Goal: Task Accomplishment & Management: Complete application form

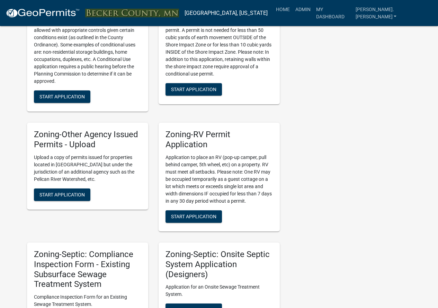
scroll to position [762, 0]
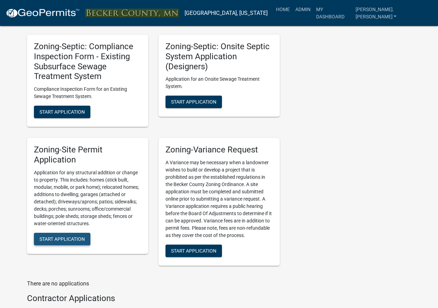
click at [68, 236] on span "Start Application" at bounding box center [61, 239] width 45 height 6
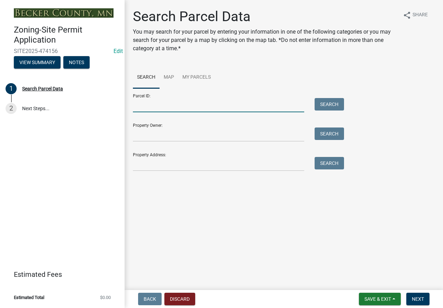
drag, startPoint x: 143, startPoint y: 106, endPoint x: 121, endPoint y: 104, distance: 22.2
click at [143, 105] on input "Parcel ID:" at bounding box center [218, 105] width 171 height 14
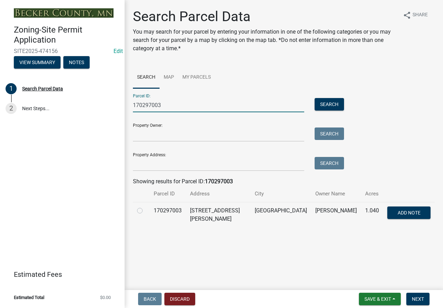
type input "170297003"
click at [145, 206] on label at bounding box center [145, 206] width 0 height 0
click at [145, 211] on input "radio" at bounding box center [147, 208] width 5 height 5
radio input "true"
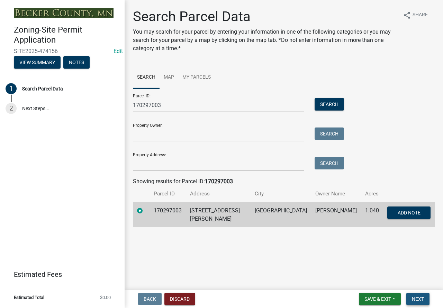
click at [424, 295] on button "Next" at bounding box center [418, 299] width 23 height 12
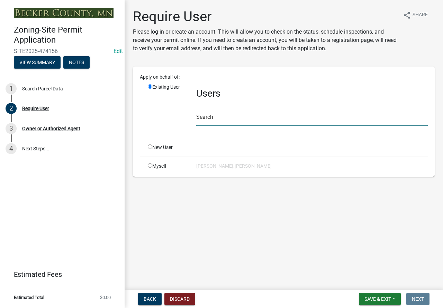
click at [206, 120] on input "text" at bounding box center [312, 119] width 232 height 14
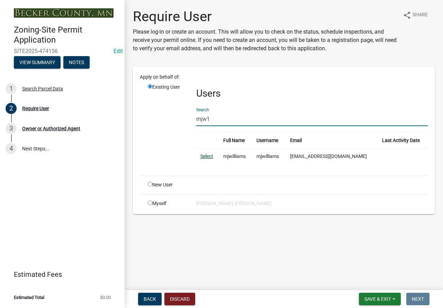
type input "mjw1"
click at [210, 155] on link "Select" at bounding box center [207, 156] width 13 height 6
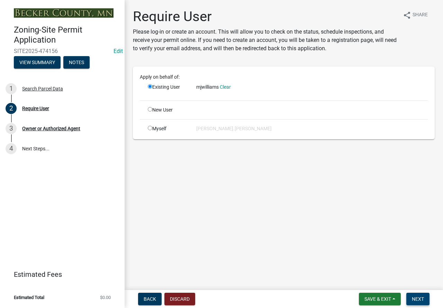
click at [426, 297] on button "Next" at bounding box center [418, 299] width 23 height 12
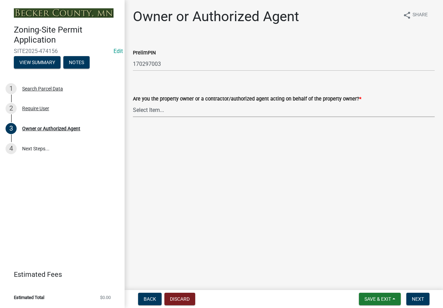
click at [196, 111] on select "Select Item... Property Owner Authorized Agent" at bounding box center [284, 110] width 302 height 14
click at [133, 103] on select "Select Item... Property Owner Authorized Agent" at bounding box center [284, 110] width 302 height 14
select select "3c674549-ed69-405f-b795-9fa3f7d47d9d"
click at [418, 300] on span "Next" at bounding box center [418, 299] width 12 height 6
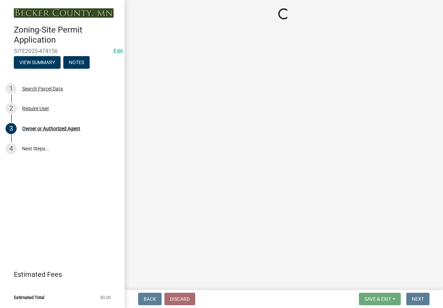
select select "9bce286e-d536-49ff-bab3-4b7d67f0814c"
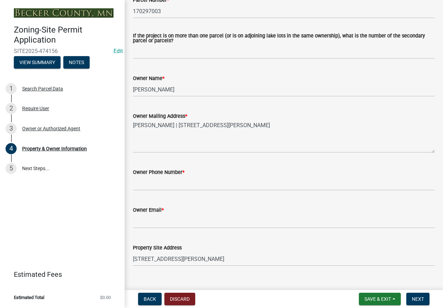
scroll to position [104, 0]
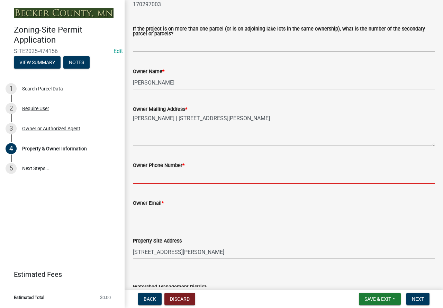
click at [154, 176] on input "Owner Phone Number *" at bounding box center [284, 176] width 302 height 14
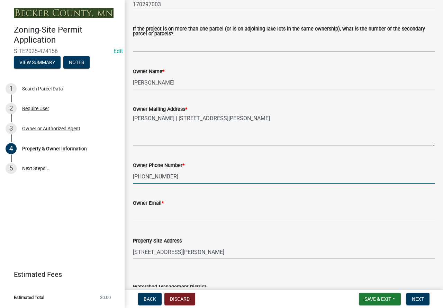
type input "[PHONE_NUMBER]"
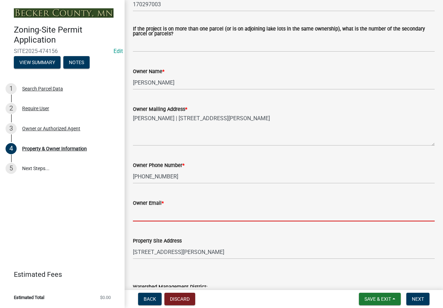
click at [145, 215] on input "Owner Email *" at bounding box center [284, 214] width 302 height 14
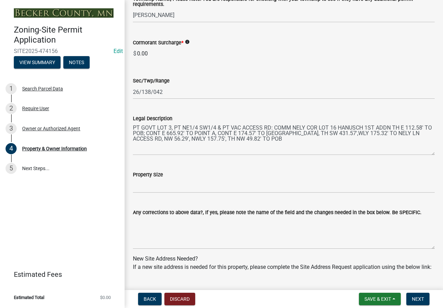
scroll to position [485, 0]
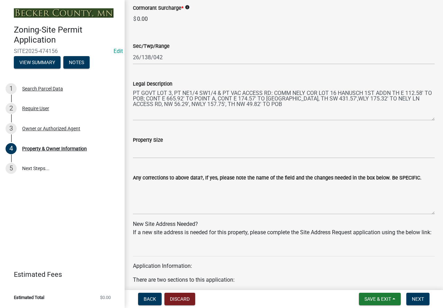
type input "[EMAIL_ADDRESS][DOMAIN_NAME]"
click at [215, 155] on input "Property Size" at bounding box center [284, 151] width 302 height 14
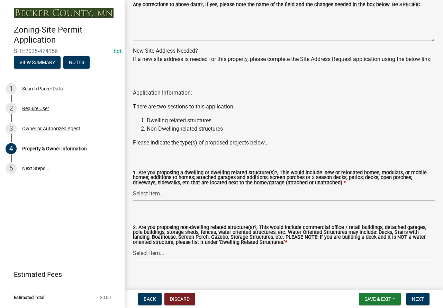
scroll to position [674, 0]
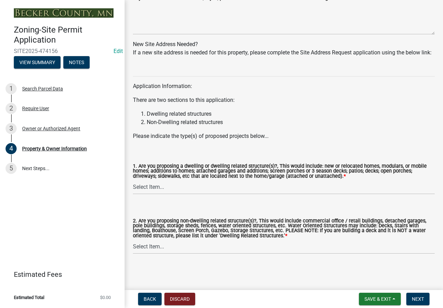
type input "1.04"
click at [163, 188] on select "Select Item... Yes No" at bounding box center [284, 187] width 302 height 14
click at [133, 180] on select "Select Item... Yes No" at bounding box center [284, 187] width 302 height 14
select select "fcf6d223-6c57-4dc5-b63a-a94704169022"
click at [165, 246] on select "Select Item... Yes No" at bounding box center [284, 247] width 302 height 14
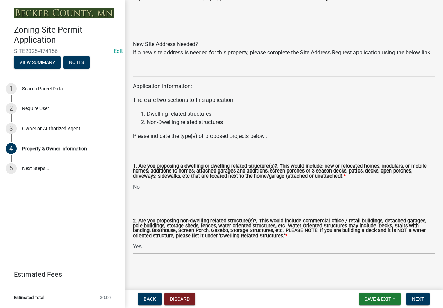
click at [133, 240] on select "Select Item... Yes No" at bounding box center [284, 247] width 302 height 14
select select "5a5634ed-f11e-4c7b-90e1-096e6cfd17b9"
click at [424, 297] on span "Next" at bounding box center [418, 299] width 12 height 6
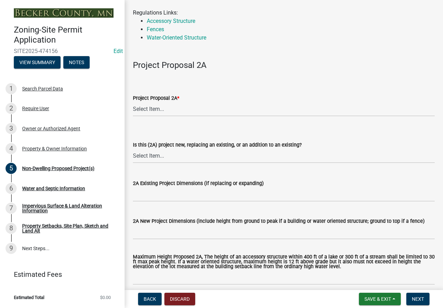
scroll to position [69, 0]
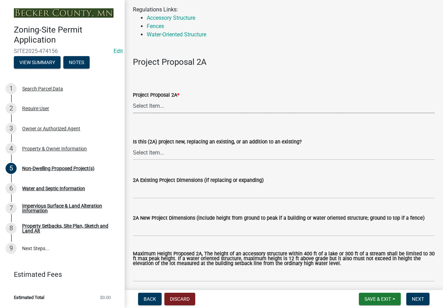
click at [153, 105] on select "Select Item... N/A Commercial Office/Retail Building Detached Garage Pole Build…" at bounding box center [284, 106] width 302 height 14
click at [133, 99] on select "Select Item... N/A Commercial Office/Retail Building Detached Garage Pole Build…" at bounding box center [284, 106] width 302 height 14
select select "97c48b8f-5b3b-4eb5-baa1-64080d5416e1"
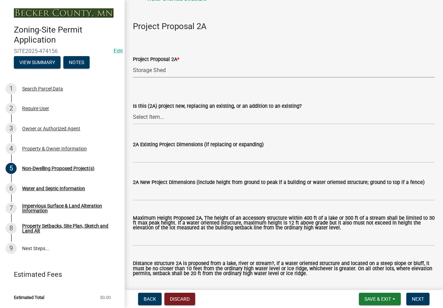
scroll to position [139, 0]
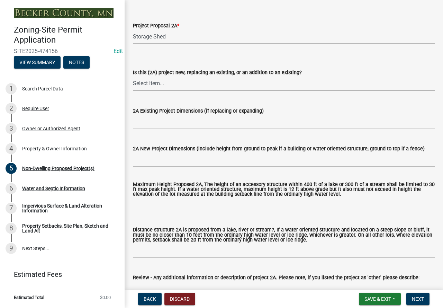
click at [150, 79] on select "Select Item... New to Property (new or used structure) Relocating/moving existi…" at bounding box center [284, 84] width 302 height 14
click at [133, 77] on select "Select Item... New to Property (new or used structure) Relocating/moving existi…" at bounding box center [284, 84] width 302 height 14
select select "68d85482-c11a-4398-9267-999385c995bf"
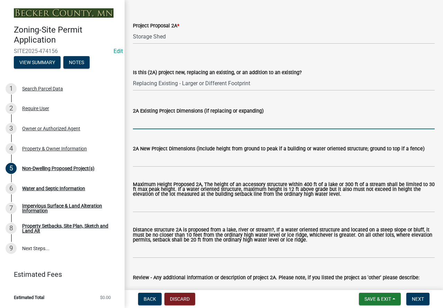
drag, startPoint x: 152, startPoint y: 124, endPoint x: 162, endPoint y: 114, distance: 14.5
click at [152, 124] on input "2A Existing Project Dimensions (if replacing or expanding)" at bounding box center [284, 122] width 302 height 14
type input "26x36"
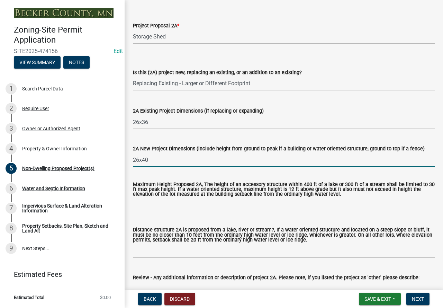
type input "26x40"
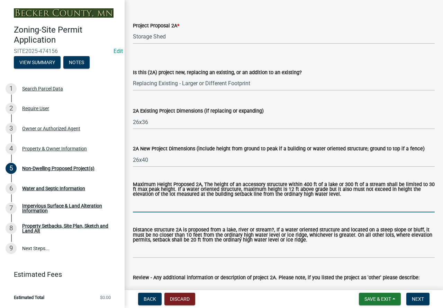
scroll to position [173, 0]
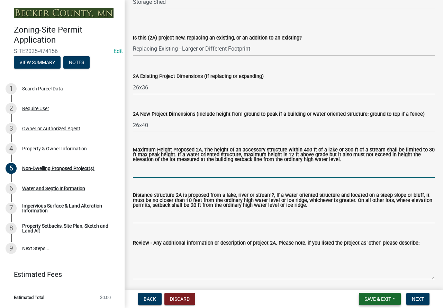
click at [374, 301] on span "Save & Exit" at bounding box center [378, 299] width 27 height 6
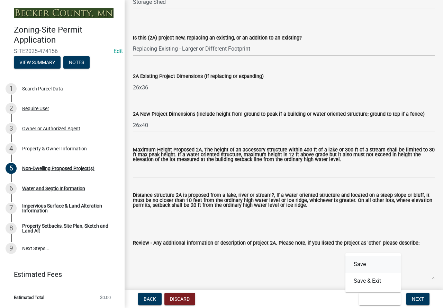
click at [369, 267] on button "Save" at bounding box center [373, 264] width 55 height 17
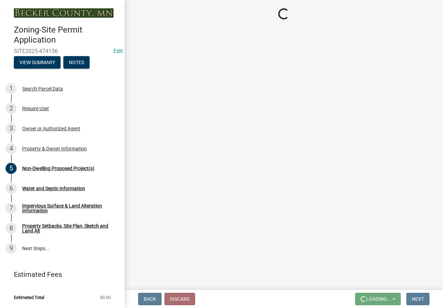
scroll to position [0, 0]
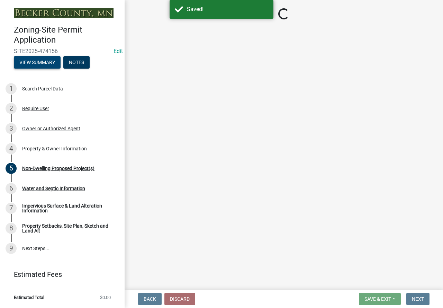
select select "97c48b8f-5b3b-4eb5-baa1-64080d5416e1"
select select "68d85482-c11a-4398-9267-999385c995bf"
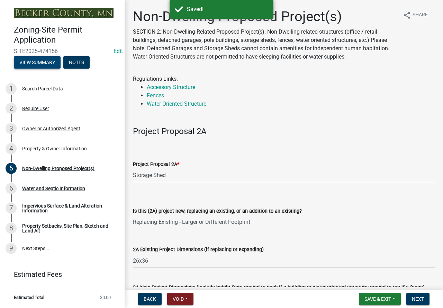
click at [53, 60] on button "View Summary" at bounding box center [37, 62] width 47 height 12
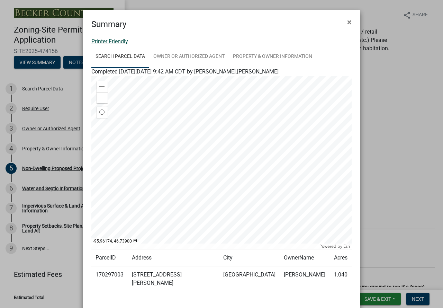
click at [94, 41] on link "Printer Friendly" at bounding box center [109, 41] width 37 height 7
click at [348, 20] on span "×" at bounding box center [349, 22] width 5 height 10
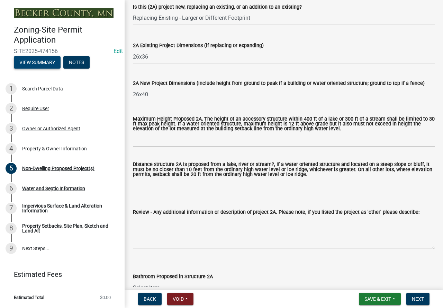
scroll to position [208, 0]
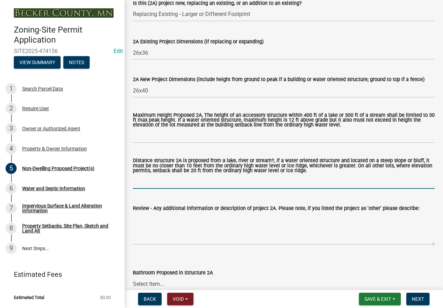
click at [159, 179] on input "Distance structure 2A is proposed from a lake, river or stream?, If a water ori…" at bounding box center [284, 182] width 302 height 14
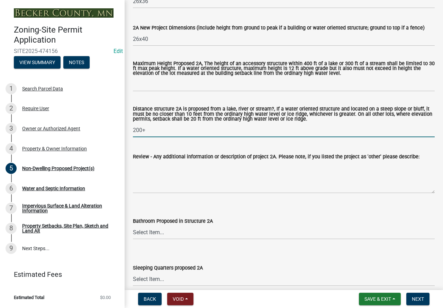
scroll to position [242, 0]
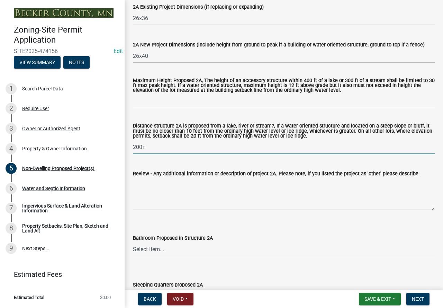
type input "200+"
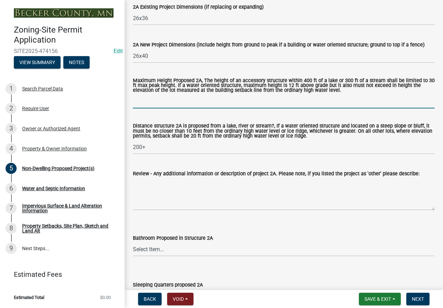
click at [145, 106] on input "Maximum Height Proposed 2A, The height of an accessory structure within 400 ft …" at bounding box center [284, 101] width 302 height 14
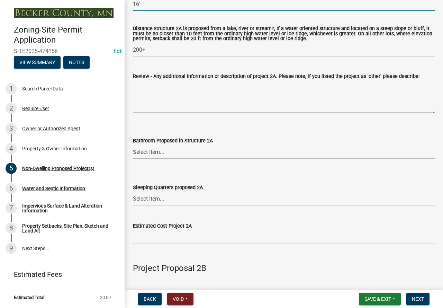
scroll to position [346, 0]
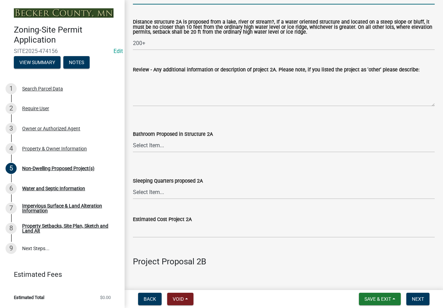
type input "16'"
click at [162, 146] on select "Select Item... N/A Yes No" at bounding box center [284, 145] width 302 height 14
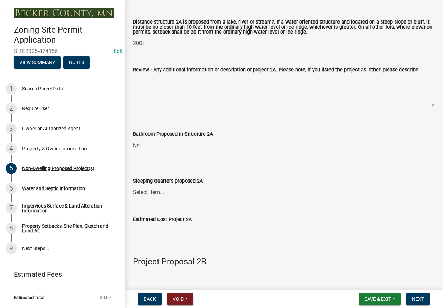
click at [133, 139] on select "Select Item... N/A Yes No" at bounding box center [284, 145] width 302 height 14
select select "cf118f3b-6469-426f-b247-8aeebfb0198d"
click at [169, 196] on select "Select Item... N/A Yes No" at bounding box center [284, 192] width 302 height 14
click at [133, 186] on select "Select Item... N/A Yes No" at bounding box center [284, 192] width 302 height 14
select select "d5258256-81e9-4688-bc84-b01445ee29b6"
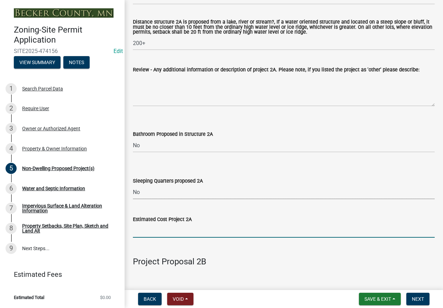
click at [171, 230] on input "text" at bounding box center [284, 230] width 302 height 14
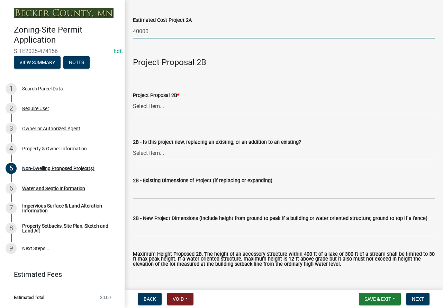
scroll to position [554, 0]
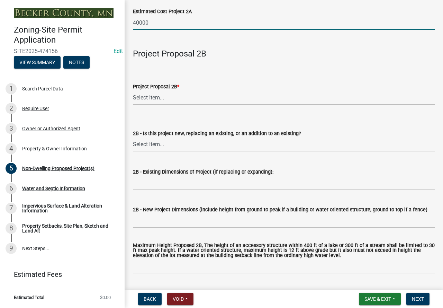
type input "40000"
click at [152, 96] on select "Select Item... N/A Commercial Office/Retail Building Detached Garage Pole Build…" at bounding box center [284, 98] width 302 height 14
click at [133, 91] on select "Select Item... N/A Commercial Office/Retail Building Detached Garage Pole Build…" at bounding box center [284, 98] width 302 height 14
select select "258cbdbc-8629-455d-9fed-6a57bf82144e"
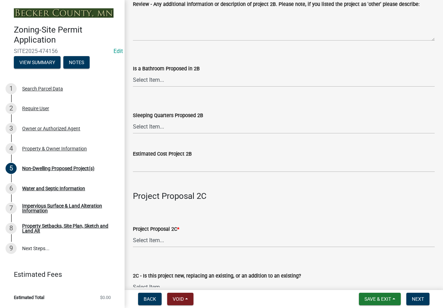
scroll to position [901, 0]
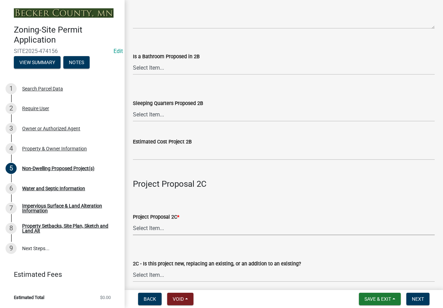
click at [157, 227] on select "Select Item... N/A Commercial Office/Retail Building Detached Garage Pole Build…" at bounding box center [284, 228] width 302 height 14
click at [133, 222] on select "Select Item... N/A Commercial Office/Retail Building Detached Garage Pole Build…" at bounding box center [284, 228] width 302 height 14
select select "a9a8393f-3c28-47b8-b6d9-84c94641c3fc"
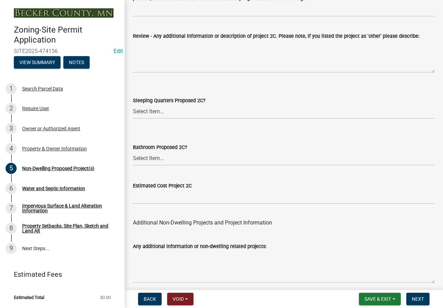
scroll to position [1403, 0]
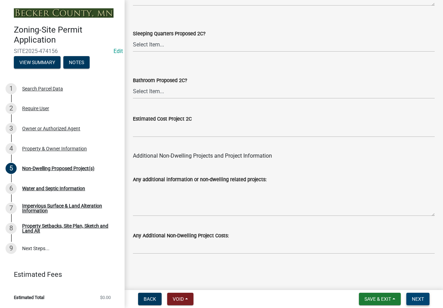
click at [423, 300] on span "Next" at bounding box center [418, 299] width 12 height 6
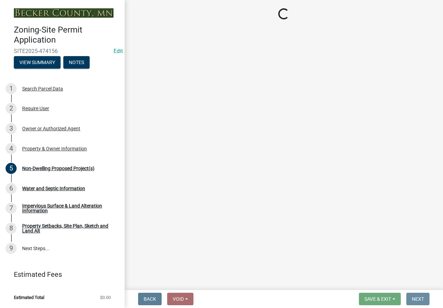
scroll to position [0, 0]
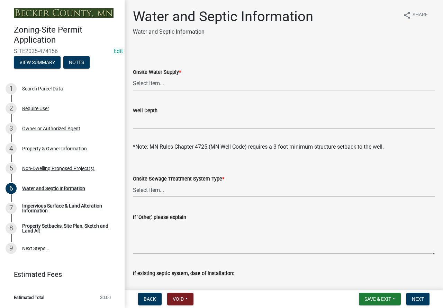
click at [143, 84] on select "Select Item... Well New Well to be Installed Attached to City Water System No o…" at bounding box center [284, 83] width 302 height 14
click at [133, 76] on select "Select Item... Well New Well to be Installed Attached to City Water System No o…" at bounding box center [284, 83] width 302 height 14
select select "36c179e4-d9bc-4e26-9fa7-a2562bd8114c"
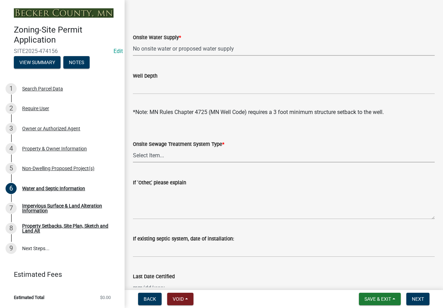
click at [157, 153] on select "Select Item... No existing or proposed septic Proposed New or Corrected Septic …" at bounding box center [284, 155] width 302 height 14
click at [133, 148] on select "Select Item... No existing or proposed septic Proposed New or Corrected Septic …" at bounding box center [284, 155] width 302 height 14
click at [170, 156] on select "Select Item... No existing or proposed septic Proposed New or Corrected Septic …" at bounding box center [284, 155] width 302 height 14
click at [133, 148] on select "Select Item... No existing or proposed septic Proposed New or Corrected Septic …" at bounding box center [284, 155] width 302 height 14
select select "25b8aef2-9eed-4c0f-8836-08d4b8d082b1"
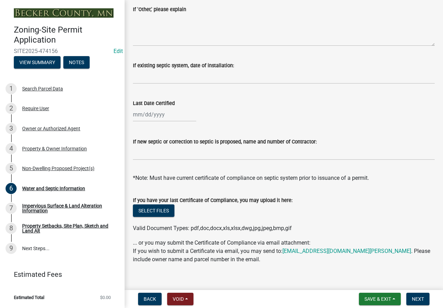
scroll to position [217, 0]
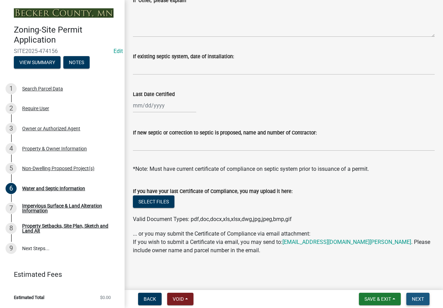
click at [420, 300] on span "Next" at bounding box center [418, 299] width 12 height 6
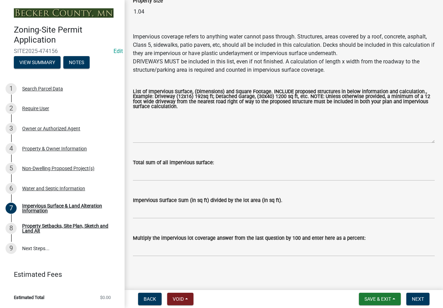
scroll to position [69, 0]
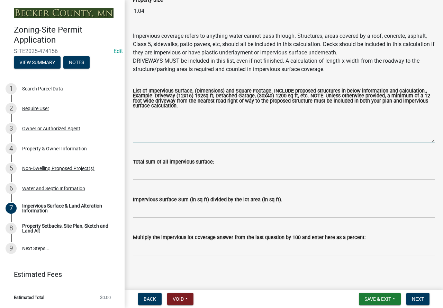
click at [171, 122] on textarea "List of Impervious Surface, (Dimensions) and Square Footage. INCLUDE proposed s…" at bounding box center [284, 126] width 302 height 33
type textarea "Existing and proposed: 4932"
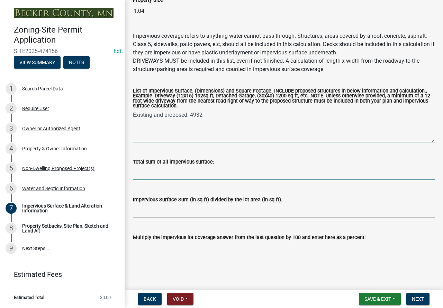
drag, startPoint x: 193, startPoint y: 176, endPoint x: 189, endPoint y: 177, distance: 3.5
click at [191, 176] on input "Total sum of all impervious surface:" at bounding box center [284, 173] width 302 height 14
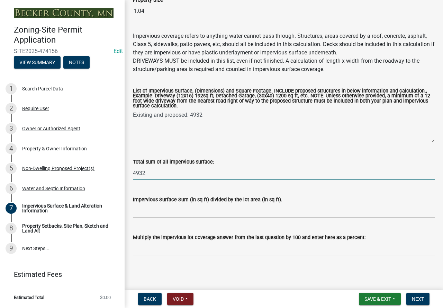
type input "4932"
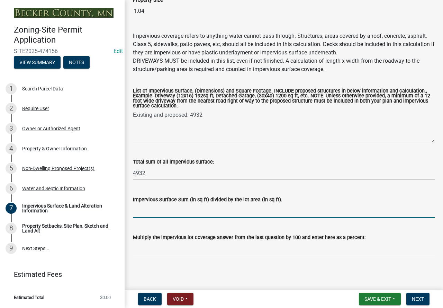
click at [151, 213] on input "Impervious Surface Sum (in sq ft) divided by the lot area (in sq ft)." at bounding box center [284, 211] width 302 height 14
type input ".10886"
click at [153, 251] on input "Multiply the impervious lot coverage answer from the last question by 100 and e…" at bounding box center [284, 248] width 302 height 14
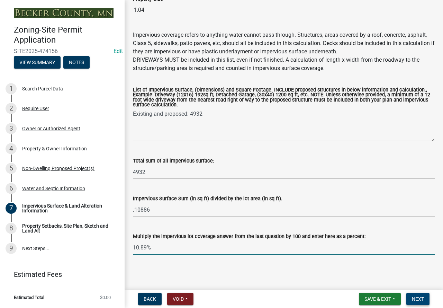
scroll to position [71, 0]
type input "10.89%"
click at [421, 301] on span "Next" at bounding box center [418, 299] width 12 height 6
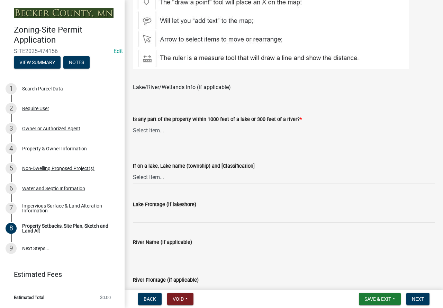
scroll to position [520, 0]
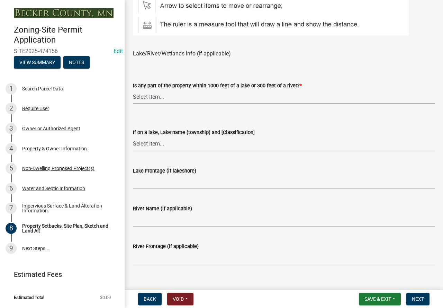
click at [202, 93] on select "Select Item... Shoreland-Riparian (Property is bordering a lake, river or strea…" at bounding box center [284, 97] width 302 height 14
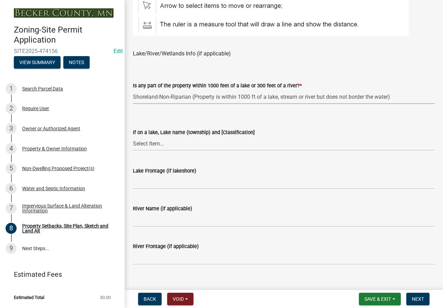
click at [133, 90] on select "Select Item... Shoreland-Riparian (Property is bordering a lake, river or strea…" at bounding box center [284, 97] width 302 height 14
select select "bc359128-44fe-43a6-b559-d4174f4d38cf"
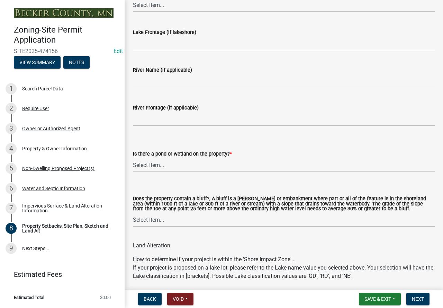
scroll to position [727, 0]
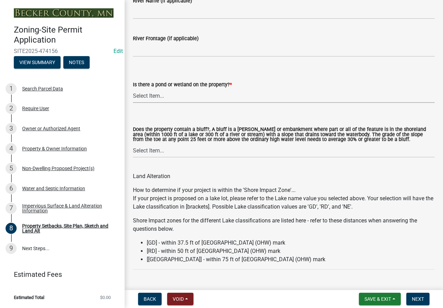
click at [207, 99] on select "Select Item... Yes No" at bounding box center [284, 96] width 302 height 14
click at [133, 89] on select "Select Item... Yes No" at bounding box center [284, 96] width 302 height 14
select select "b56a4575-9846-47cf-8067-c59a4853da22"
click at [218, 151] on select "Select Item... Yes No" at bounding box center [284, 150] width 302 height 14
click at [133, 144] on select "Select Item... Yes No" at bounding box center [284, 150] width 302 height 14
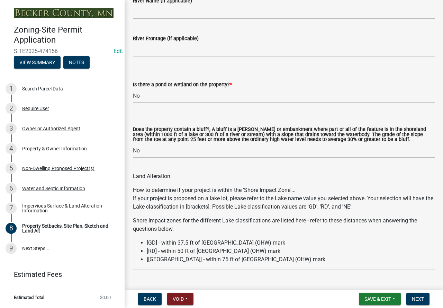
select select "12f785fb-c378-4b18-841c-21c73dc99083"
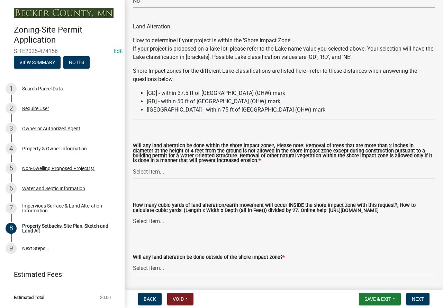
scroll to position [901, 0]
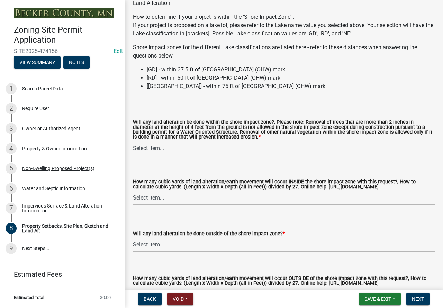
click at [189, 151] on select "Select Item... Yes No N/A" at bounding box center [284, 148] width 302 height 14
click at [133, 142] on select "Select Item... Yes No N/A" at bounding box center [284, 148] width 302 height 14
select select "12da6293-5841-4f5c-bd92-3658833964cd"
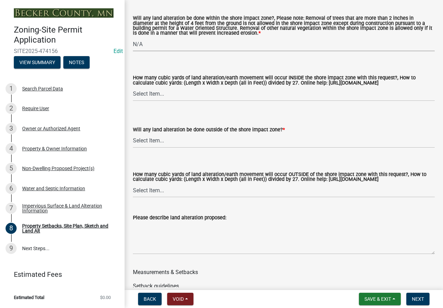
scroll to position [1039, 0]
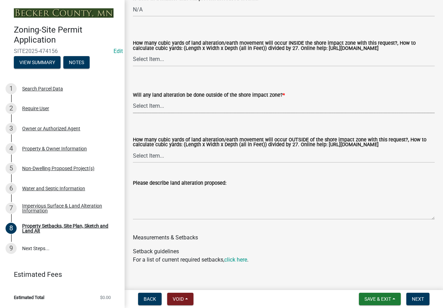
click at [166, 108] on select "Select Item... Yes No N/A" at bounding box center [284, 106] width 302 height 14
click at [133, 100] on select "Select Item... Yes No N/A" at bounding box center [284, 106] width 302 height 14
select select "b98836ba-4715-455d-97ab-be9a9df498a8"
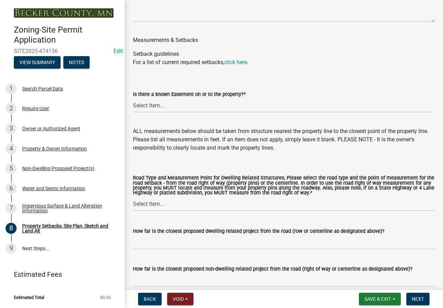
scroll to position [1247, 0]
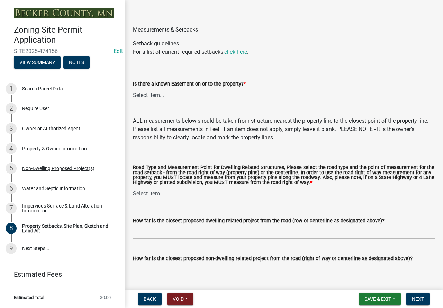
click at [169, 102] on select "Select Item... Yes No" at bounding box center [284, 95] width 302 height 14
click at [133, 95] on select "Select Item... Yes No" at bounding box center [284, 95] width 302 height 14
select select "c8b8ea71-7088-4e87-a493-7bc88cc2835b"
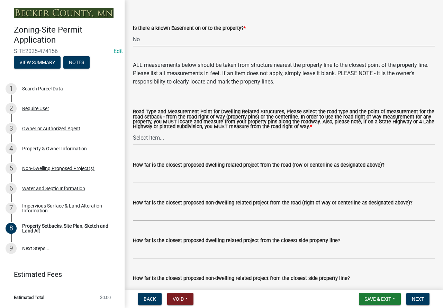
scroll to position [1316, 0]
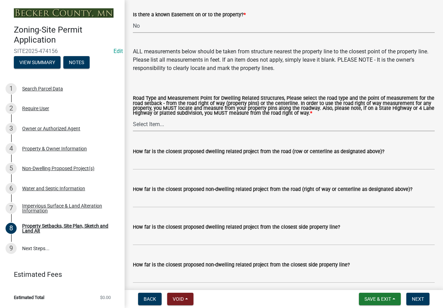
click at [147, 131] on select "Select Item... Private Easement - Right of Way Private Easement - Centerline Pu…" at bounding box center [284, 124] width 302 height 14
click at [133, 124] on select "Select Item... Private Easement - Right of Way Private Easement - Centerline Pu…" at bounding box center [284, 124] width 302 height 14
select select "1418c7e3-4054-4b00-84b5-d09b9560f30a"
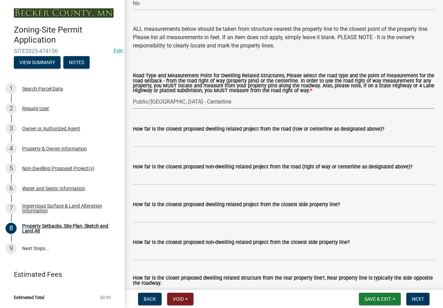
scroll to position [1351, 0]
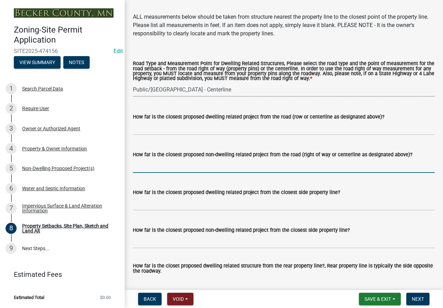
drag, startPoint x: 172, startPoint y: 174, endPoint x: 182, endPoint y: 175, distance: 9.4
click at [172, 173] on input "How far is the closest proposed non-dwelling related project from the road (rig…" at bounding box center [284, 166] width 302 height 14
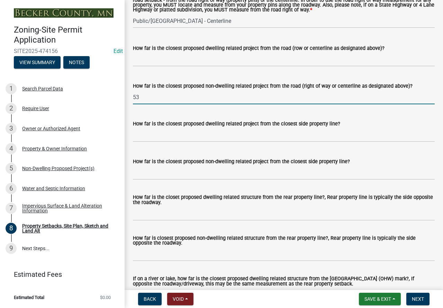
scroll to position [1420, 0]
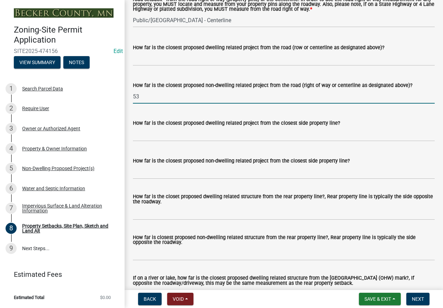
type input "53"
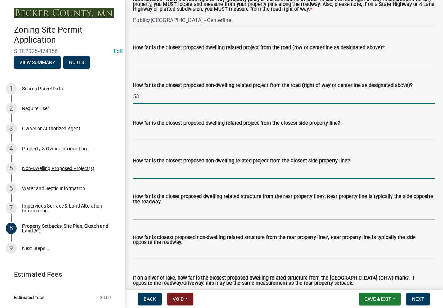
click at [151, 179] on input "How far is the closest proposed non-dwelling related project from the closest s…" at bounding box center [284, 172] width 302 height 14
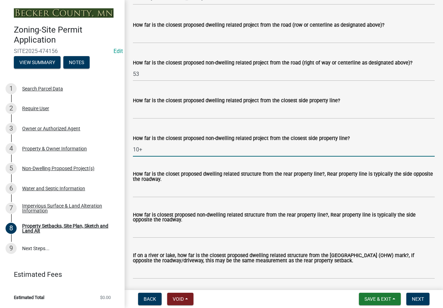
scroll to position [1455, 0]
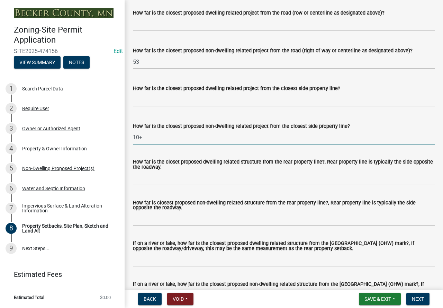
type input "10+"
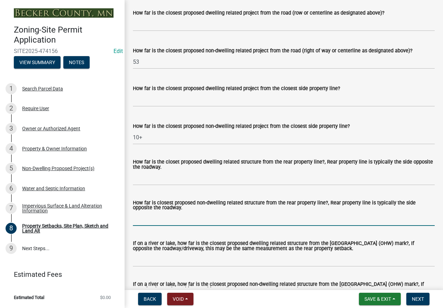
click at [161, 224] on input "How far is closest proposed non-dwelling related structure from the rear proper…" at bounding box center [284, 219] width 302 height 14
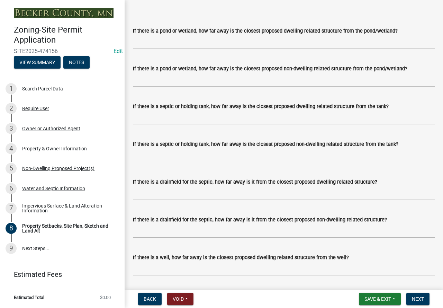
scroll to position [1836, 0]
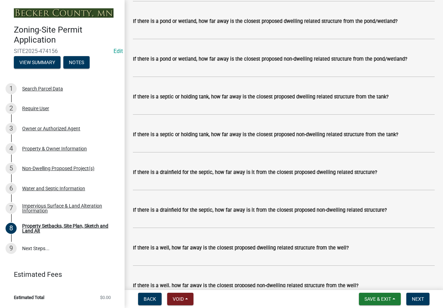
type input "20'"
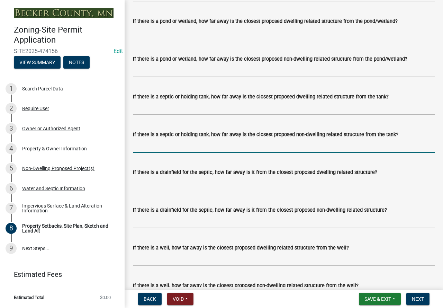
click at [142, 153] on input "If there is a septic or holding tank, how far away is the closest proposed non-…" at bounding box center [284, 146] width 302 height 14
type input "10+"
click at [193, 228] on input "If there is a drainfield for the septic, how far away is it from the closest pr…" at bounding box center [284, 221] width 302 height 14
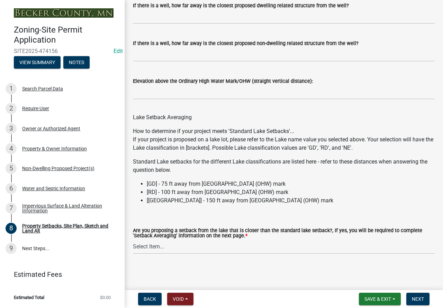
scroll to position [2087, 0]
type input "20+"
click at [210, 244] on select "Select Item... Yes No N/A" at bounding box center [284, 247] width 302 height 14
click at [133, 240] on select "Select Item... Yes No N/A" at bounding box center [284, 247] width 302 height 14
select select "19d13e65-c93d-443e-910a-7a17299544cc"
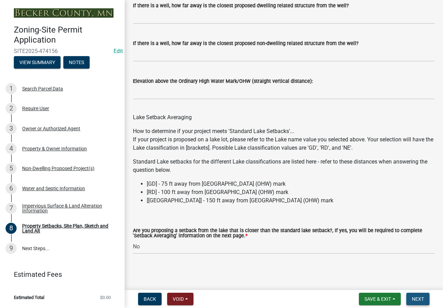
click at [418, 299] on span "Next" at bounding box center [418, 299] width 12 height 6
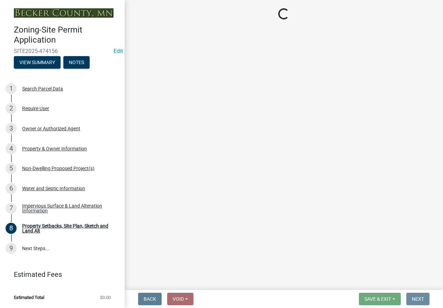
scroll to position [0, 0]
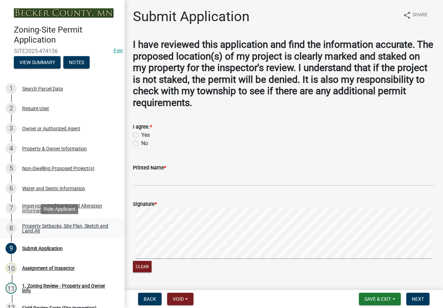
click at [38, 229] on div "Property Setbacks, Site Plan, Sketch and Land Alt" at bounding box center [67, 228] width 91 height 10
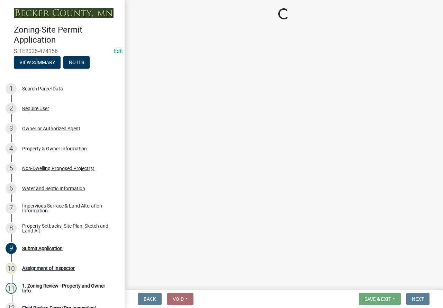
select select "bc359128-44fe-43a6-b559-d4174f4d38cf"
select select "b56a4575-9846-47cf-8067-c59a4853da22"
select select "12f785fb-c378-4b18-841c-21c73dc99083"
select select "12da6293-5841-4f5c-bd92-3658833964cd"
select select "b98836ba-4715-455d-97ab-be9a9df498a8"
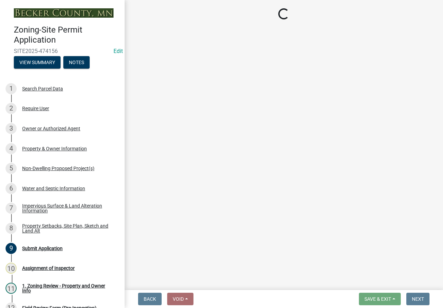
select select "c8b8ea71-7088-4e87-a493-7bc88cc2835b"
select select "1418c7e3-4054-4b00-84b5-d09b9560f30a"
select select "19d13e65-c93d-443e-910a-7a17299544cc"
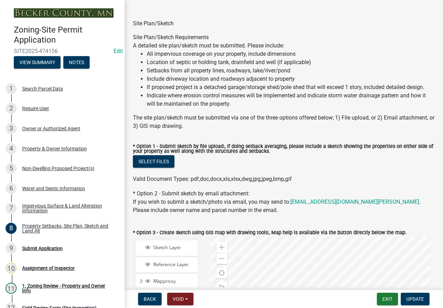
scroll to position [173, 0]
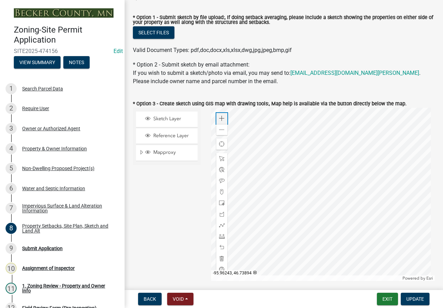
click at [219, 118] on span at bounding box center [222, 119] width 6 height 6
click at [376, 202] on div at bounding box center [323, 194] width 224 height 173
click at [52, 246] on div "Submit Application" at bounding box center [42, 248] width 41 height 5
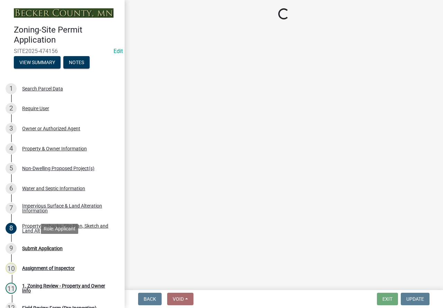
scroll to position [0, 0]
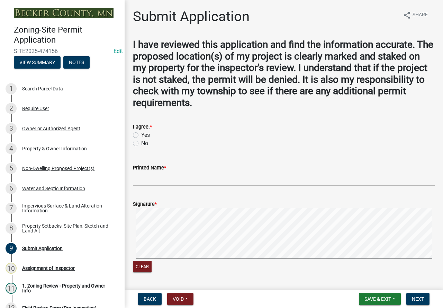
click at [141, 133] on label "Yes" at bounding box center [145, 135] width 9 height 8
click at [141, 133] on input "Yes" at bounding box center [143, 133] width 5 height 5
radio input "true"
drag, startPoint x: 186, startPoint y: 180, endPoint x: 186, endPoint y: 174, distance: 5.9
click at [186, 177] on input "Printed Name *" at bounding box center [284, 179] width 302 height 14
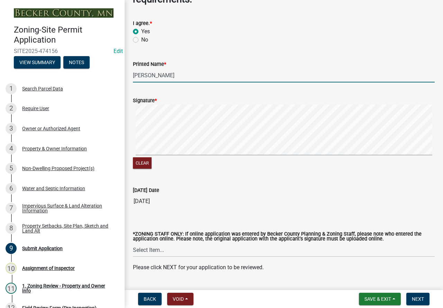
scroll to position [121, 0]
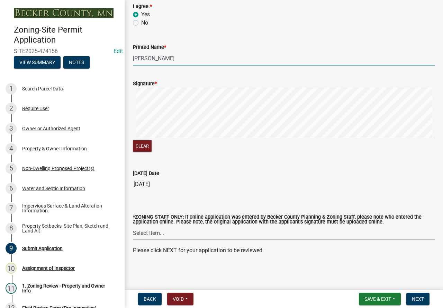
type input "[PERSON_NAME]"
click at [236, 232] on select "Select Item... [PERSON_NAME] [PERSON_NAME] [PERSON_NAME] [PERSON_NAME] [PERSON_…" at bounding box center [284, 233] width 302 height 14
click at [133, 226] on select "Select Item... [PERSON_NAME] [PERSON_NAME] [PERSON_NAME] [PERSON_NAME] [PERSON_…" at bounding box center [284, 233] width 302 height 14
select select "46a4e5dd-5e54-4833-a695-492bd64ca2bd"
click at [424, 299] on span "Next" at bounding box center [418, 299] width 12 height 6
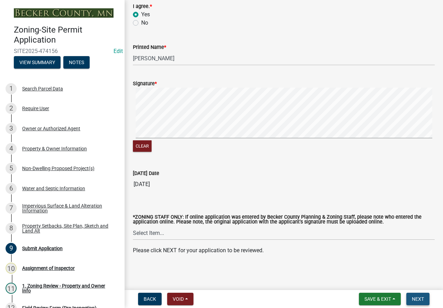
scroll to position [0, 0]
